Goal: Task Accomplishment & Management: Complete application form

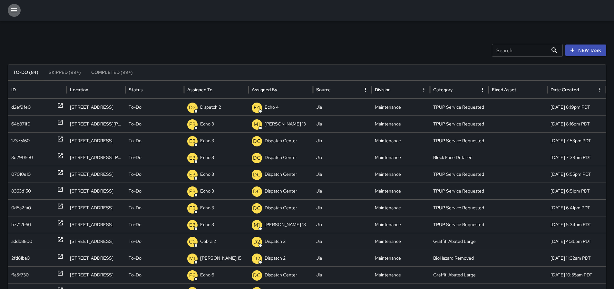
click at [18, 12] on icon "button" at bounding box center [14, 10] width 8 height 8
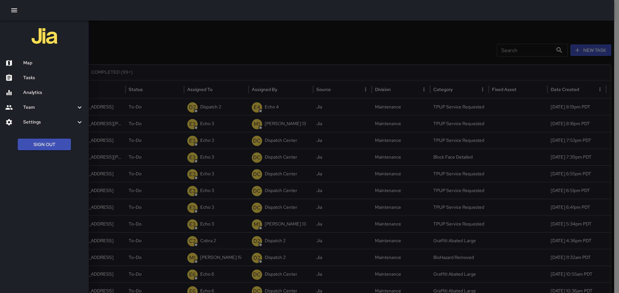
click at [590, 62] on div at bounding box center [309, 146] width 619 height 293
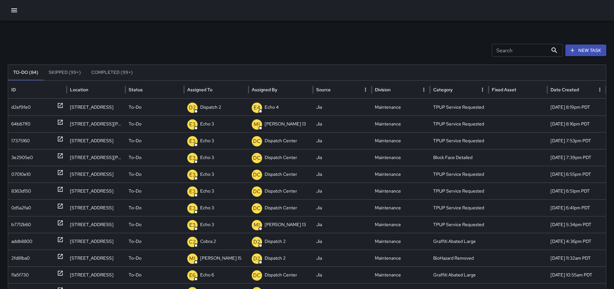
click at [591, 53] on button "New Task" at bounding box center [585, 50] width 41 height 12
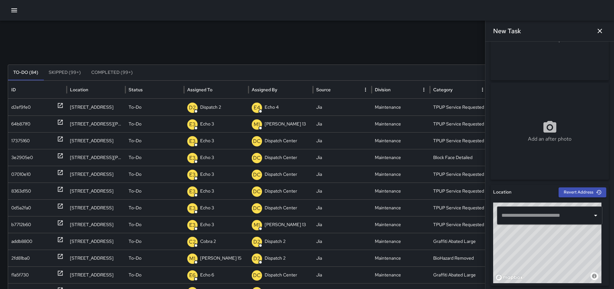
scroll to position [64, 0]
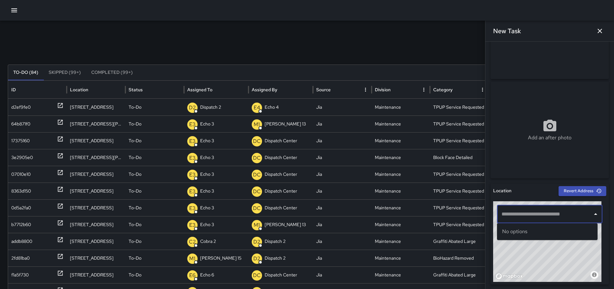
click at [521, 217] on input "text" at bounding box center [545, 214] width 90 height 12
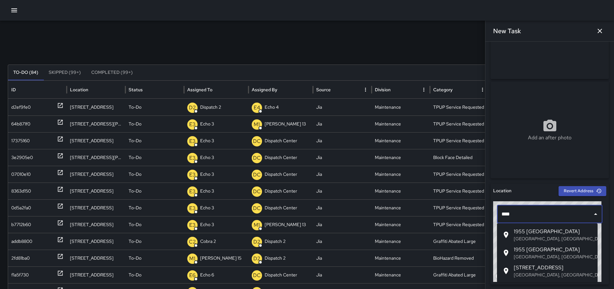
click at [528, 236] on p "Oakland, CA, USA" at bounding box center [553, 238] width 79 height 6
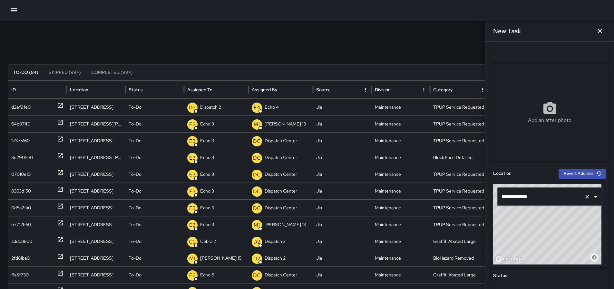
scroll to position [101, 0]
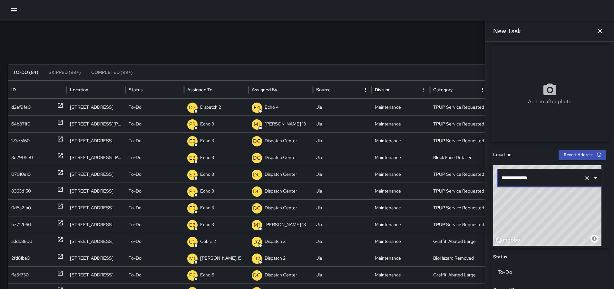
type input "**********"
click at [570, 109] on div "Add an after photo" at bounding box center [549, 93] width 118 height 97
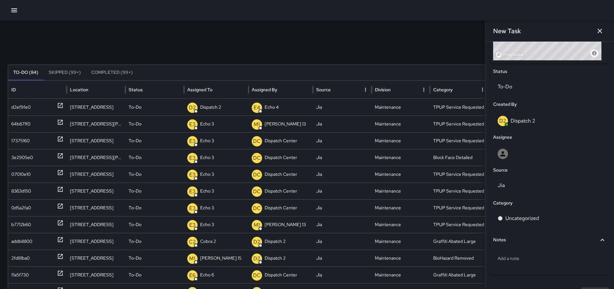
scroll to position [287, 0]
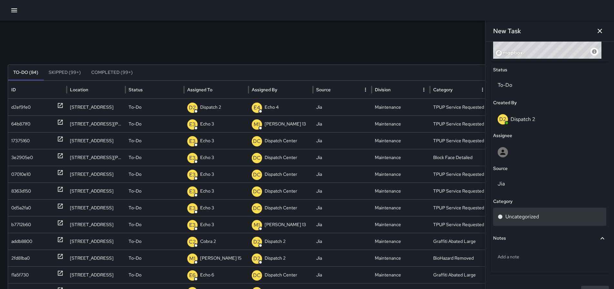
click at [528, 220] on p "Uncategorized" at bounding box center [522, 217] width 34 height 8
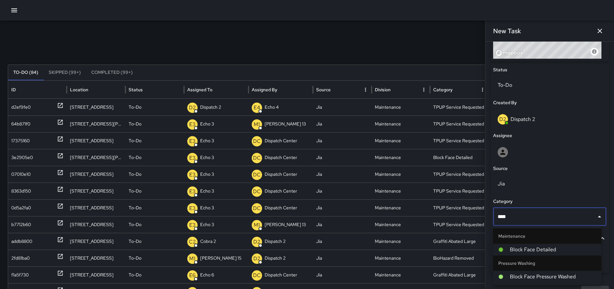
type input "*****"
click at [565, 251] on span "Block Face Detailed" at bounding box center [553, 249] width 86 height 8
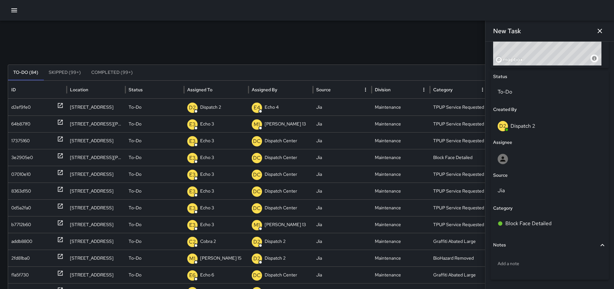
scroll to position [301, 0]
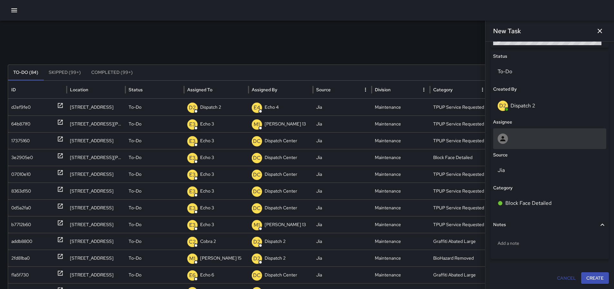
click at [511, 137] on div at bounding box center [549, 138] width 104 height 10
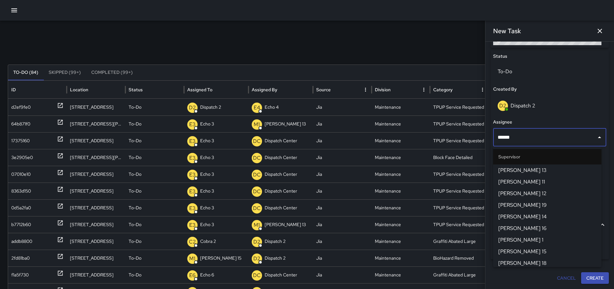
type input "*******"
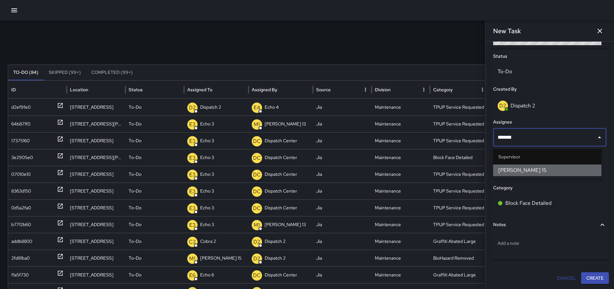
click at [520, 171] on span "Mike 15" at bounding box center [547, 170] width 98 height 8
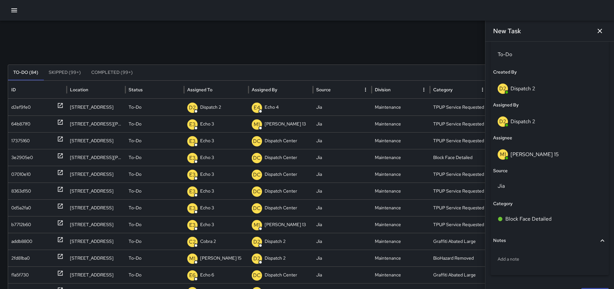
scroll to position [334, 0]
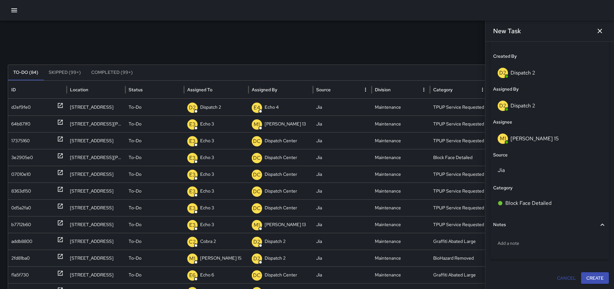
click at [588, 276] on button "Create" at bounding box center [595, 278] width 28 height 12
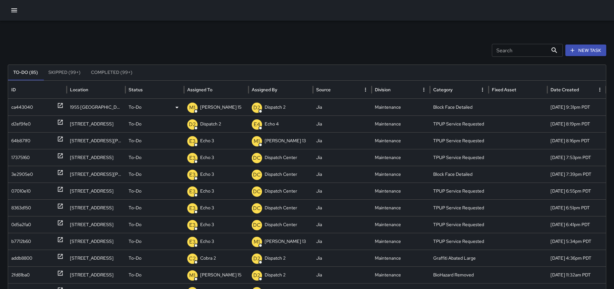
click at [211, 108] on p "Mike 15" at bounding box center [220, 107] width 41 height 16
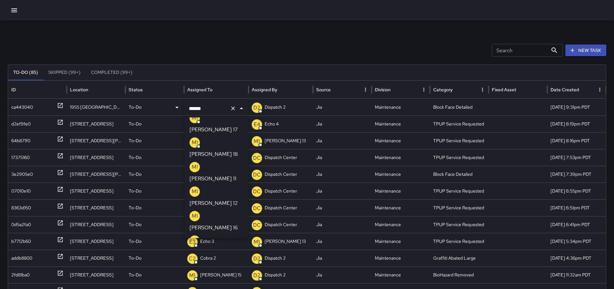
scroll to position [0, 0]
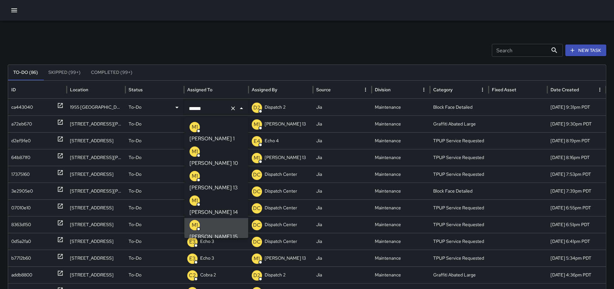
type input "*******"
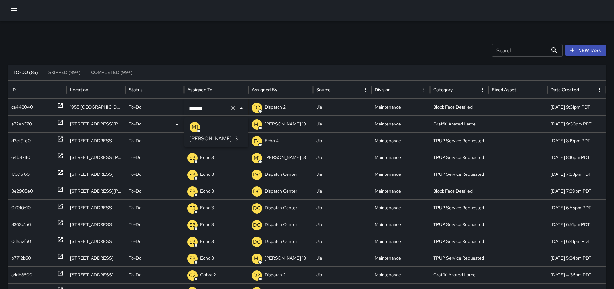
click at [213, 135] on p "[PERSON_NAME] 13" at bounding box center [213, 139] width 48 height 8
click at [216, 140] on p "Dispatch 2" at bounding box center [210, 140] width 21 height 16
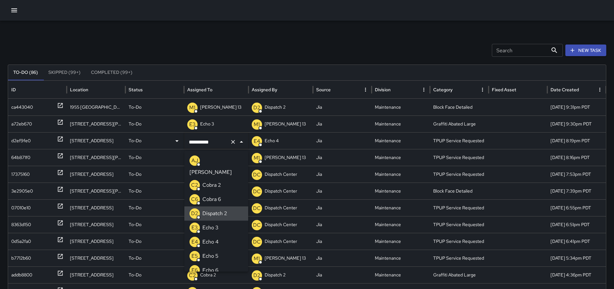
click at [230, 144] on icon "Clear" at bounding box center [233, 142] width 6 height 6
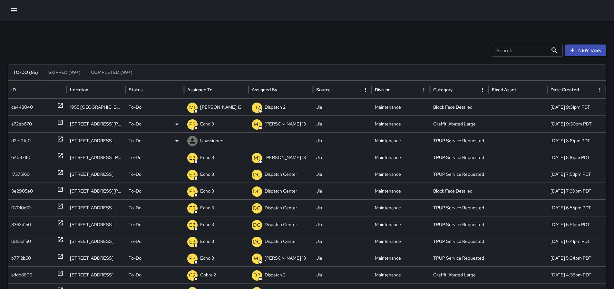
click at [54, 120] on div "a72eb670" at bounding box center [37, 124] width 52 height 16
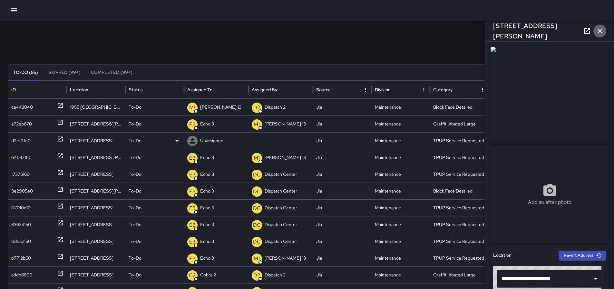
click at [601, 32] on icon "button" at bounding box center [599, 31] width 5 height 5
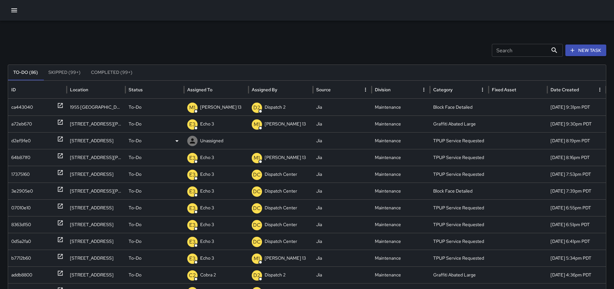
click at [211, 141] on p "Unassigned" at bounding box center [211, 140] width 23 height 16
type input "***"
click at [230, 187] on p "Dispatch Center" at bounding box center [221, 189] width 38 height 8
drag, startPoint x: 182, startPoint y: 169, endPoint x: 255, endPoint y: 187, distance: 75.7
click at [253, 186] on div "ca443040 1955 Broadway To-Do M1 Mike 13 D2 Dispatch 2 Jia Maintenance Block Fac…" at bounding box center [309, 258] width 602 height 318
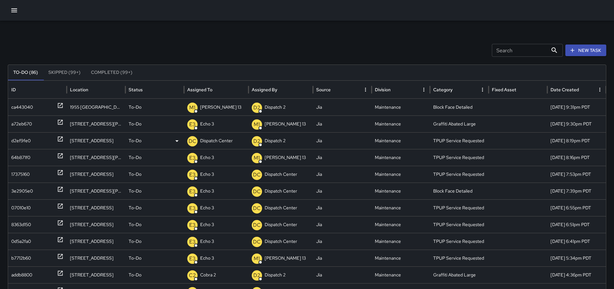
click at [60, 139] on icon at bounding box center [60, 139] width 6 height 6
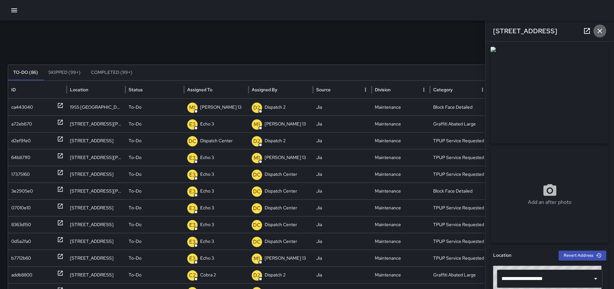
click at [604, 31] on button "button" at bounding box center [599, 30] width 13 height 13
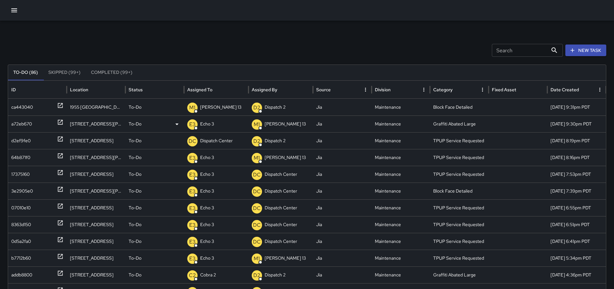
click at [57, 125] on icon at bounding box center [60, 122] width 6 height 6
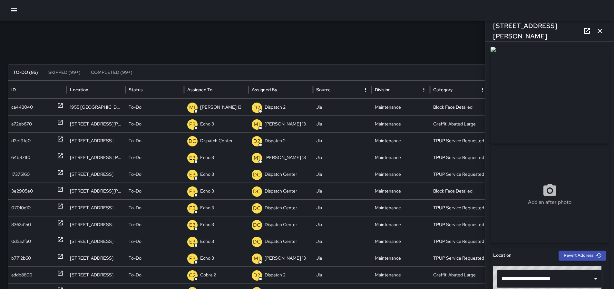
click at [602, 31] on icon "button" at bounding box center [600, 31] width 8 height 8
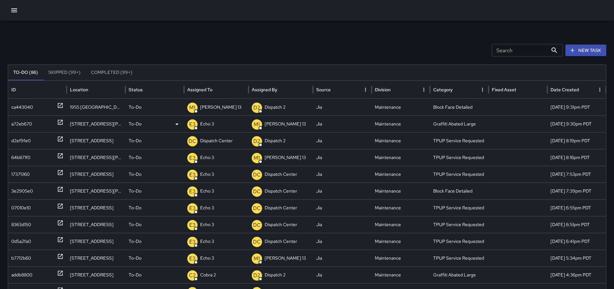
click at [60, 125] on icon at bounding box center [60, 122] width 6 height 6
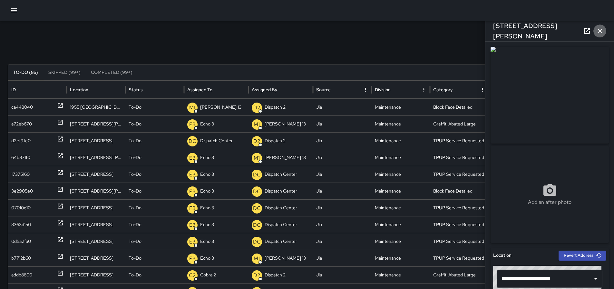
click at [604, 31] on button "button" at bounding box center [599, 30] width 13 height 13
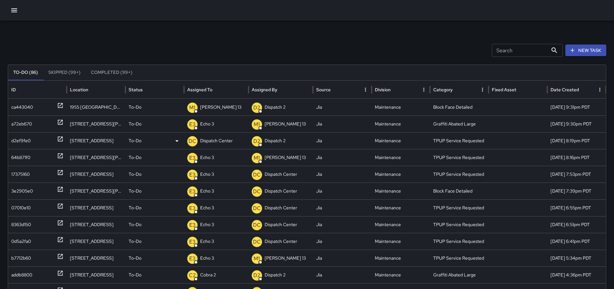
click at [57, 137] on div "d2ef9fe0" at bounding box center [37, 140] width 52 height 16
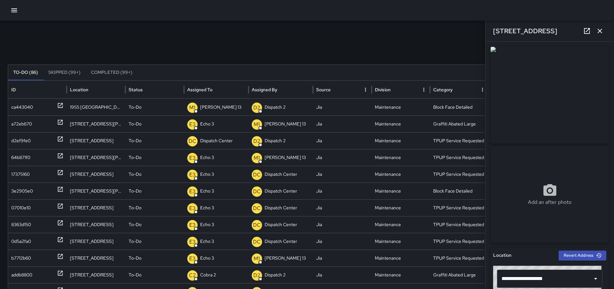
click at [601, 32] on icon "button" at bounding box center [600, 31] width 8 height 8
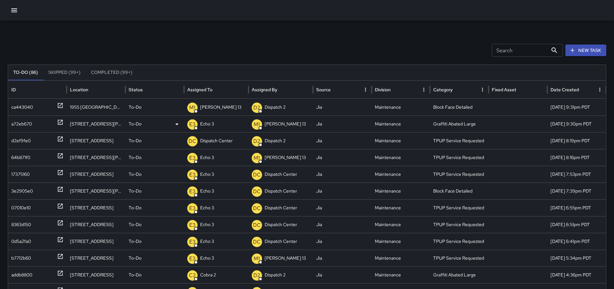
click at [137, 123] on p "To-Do" at bounding box center [135, 124] width 13 height 16
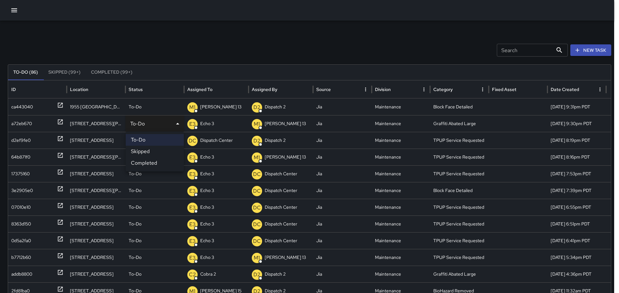
click at [157, 162] on li "Completed" at bounding box center [155, 164] width 58 height 12
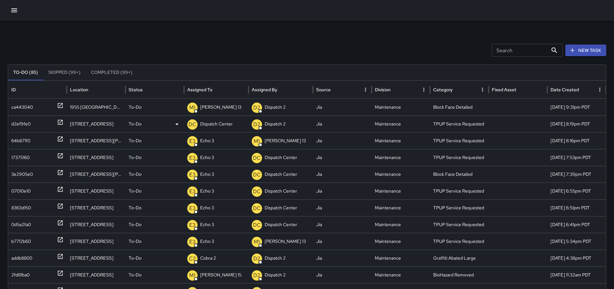
click at [60, 123] on icon at bounding box center [60, 122] width 6 height 6
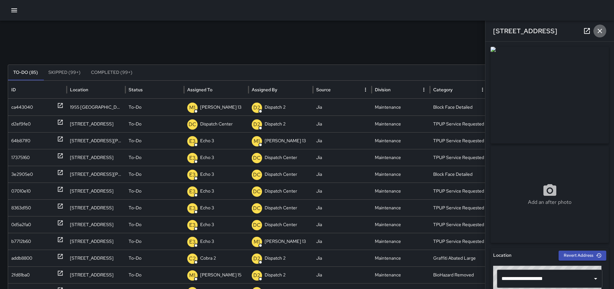
click at [600, 31] on icon "button" at bounding box center [600, 31] width 8 height 8
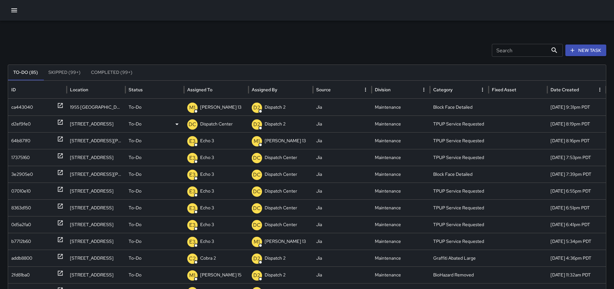
click at [59, 124] on icon at bounding box center [60, 122] width 5 height 5
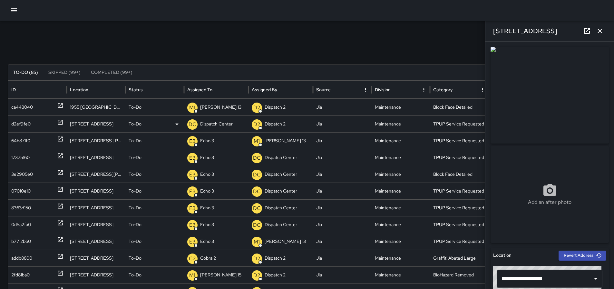
click at [133, 125] on p "To-Do" at bounding box center [135, 124] width 13 height 16
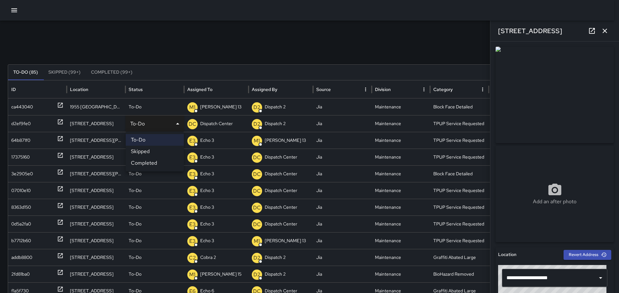
click at [142, 161] on li "Completed" at bounding box center [155, 164] width 58 height 12
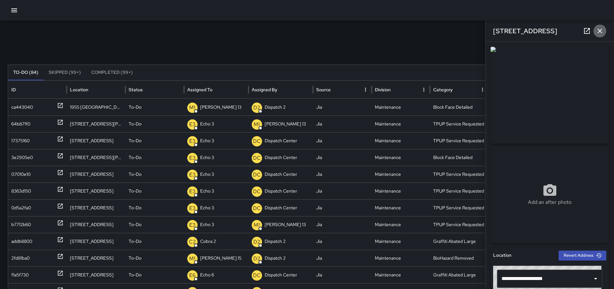
click at [599, 30] on icon "button" at bounding box center [599, 31] width 5 height 5
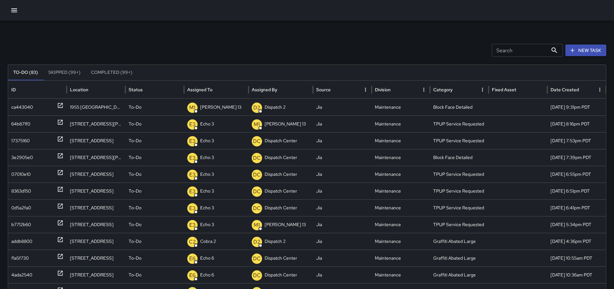
click at [96, 72] on button "Completed (99+)" at bounding box center [112, 72] width 52 height 15
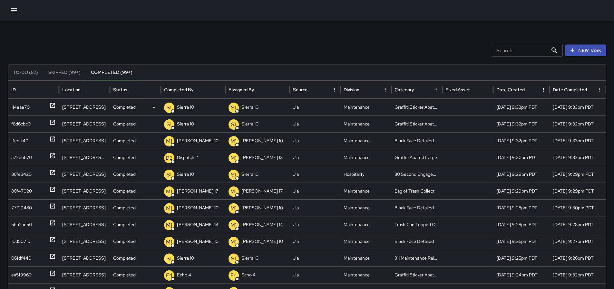
click at [55, 105] on icon at bounding box center [52, 105] width 6 height 6
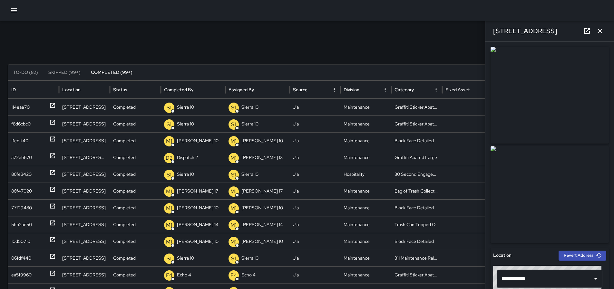
click at [601, 30] on icon "button" at bounding box center [600, 31] width 8 height 8
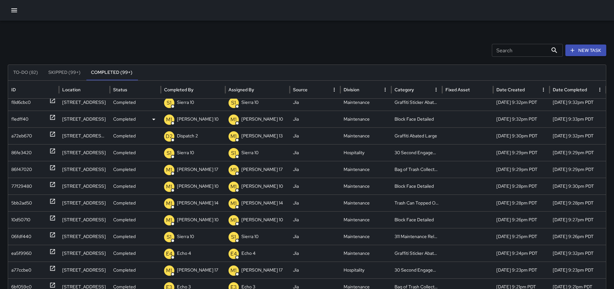
scroll to position [30, 0]
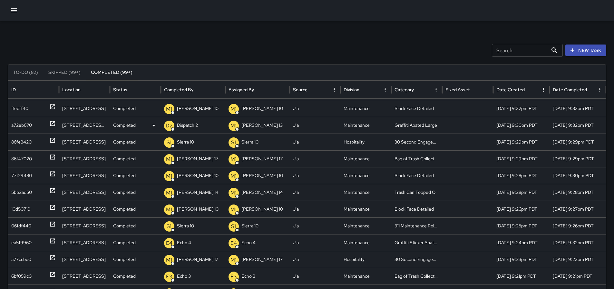
click at [50, 125] on icon at bounding box center [52, 123] width 6 height 6
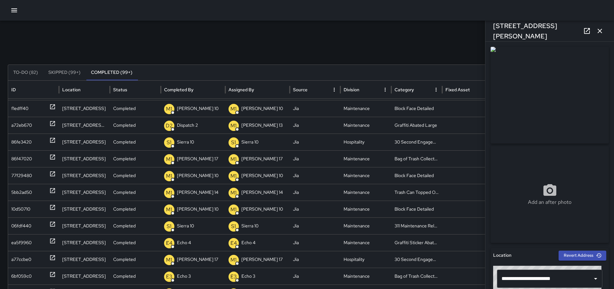
scroll to position [46, 0]
click at [602, 34] on icon "button" at bounding box center [600, 31] width 8 height 8
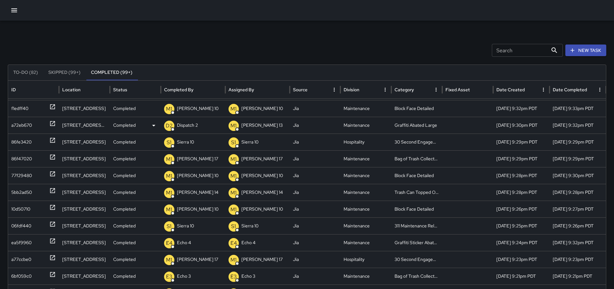
click at [133, 126] on p "Completed" at bounding box center [124, 125] width 23 height 16
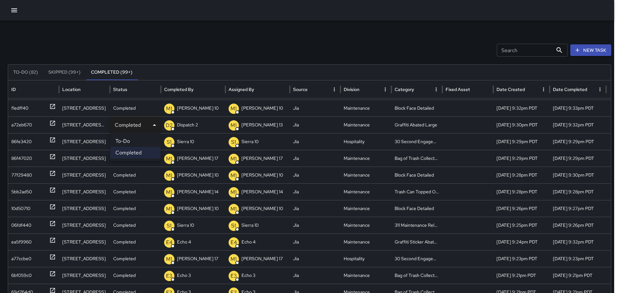
click at [132, 139] on li "To-Do" at bounding box center [135, 142] width 50 height 12
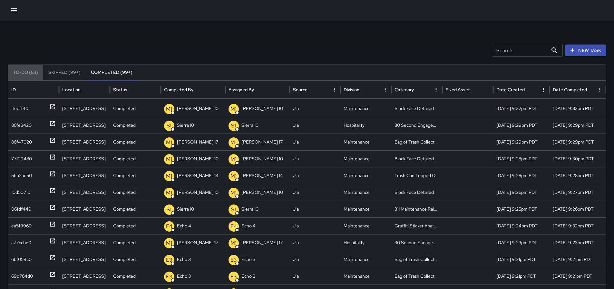
click at [35, 72] on button "To-Do (83)" at bounding box center [25, 72] width 35 height 15
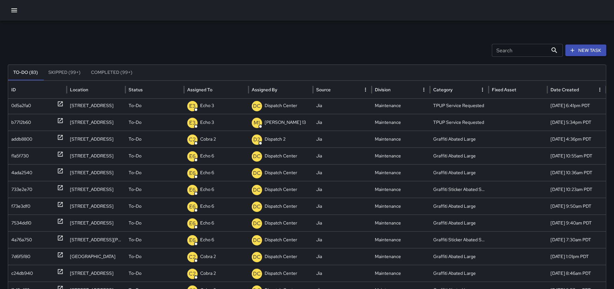
scroll to position [0, 0]
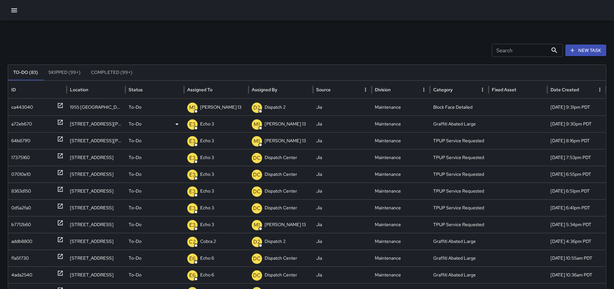
click at [206, 122] on p "Echo 3" at bounding box center [207, 124] width 14 height 16
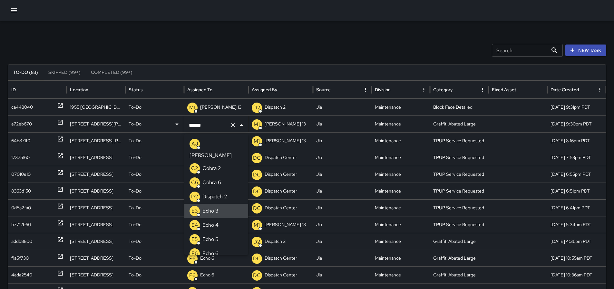
click at [232, 129] on button "Clear" at bounding box center [232, 124] width 9 height 9
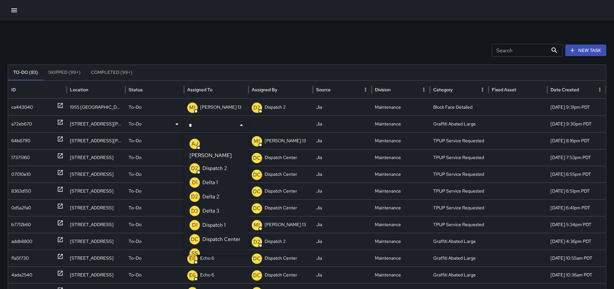
type input "**"
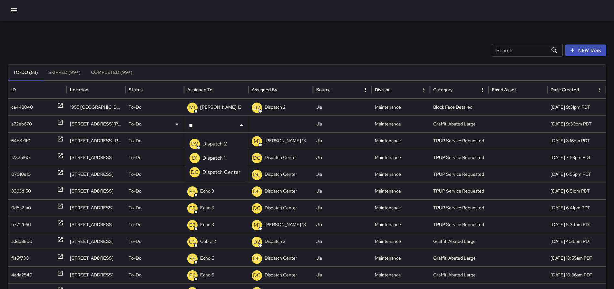
click at [227, 168] on div "DC Dispatch Center" at bounding box center [214, 172] width 51 height 10
click at [58, 123] on icon at bounding box center [60, 122] width 6 height 6
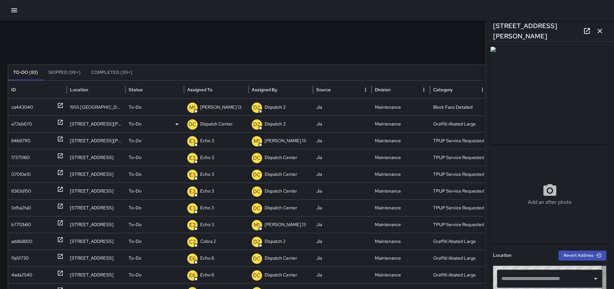
type input "**********"
click at [603, 29] on button "button" at bounding box center [599, 30] width 13 height 13
